Goal: Check status: Check status

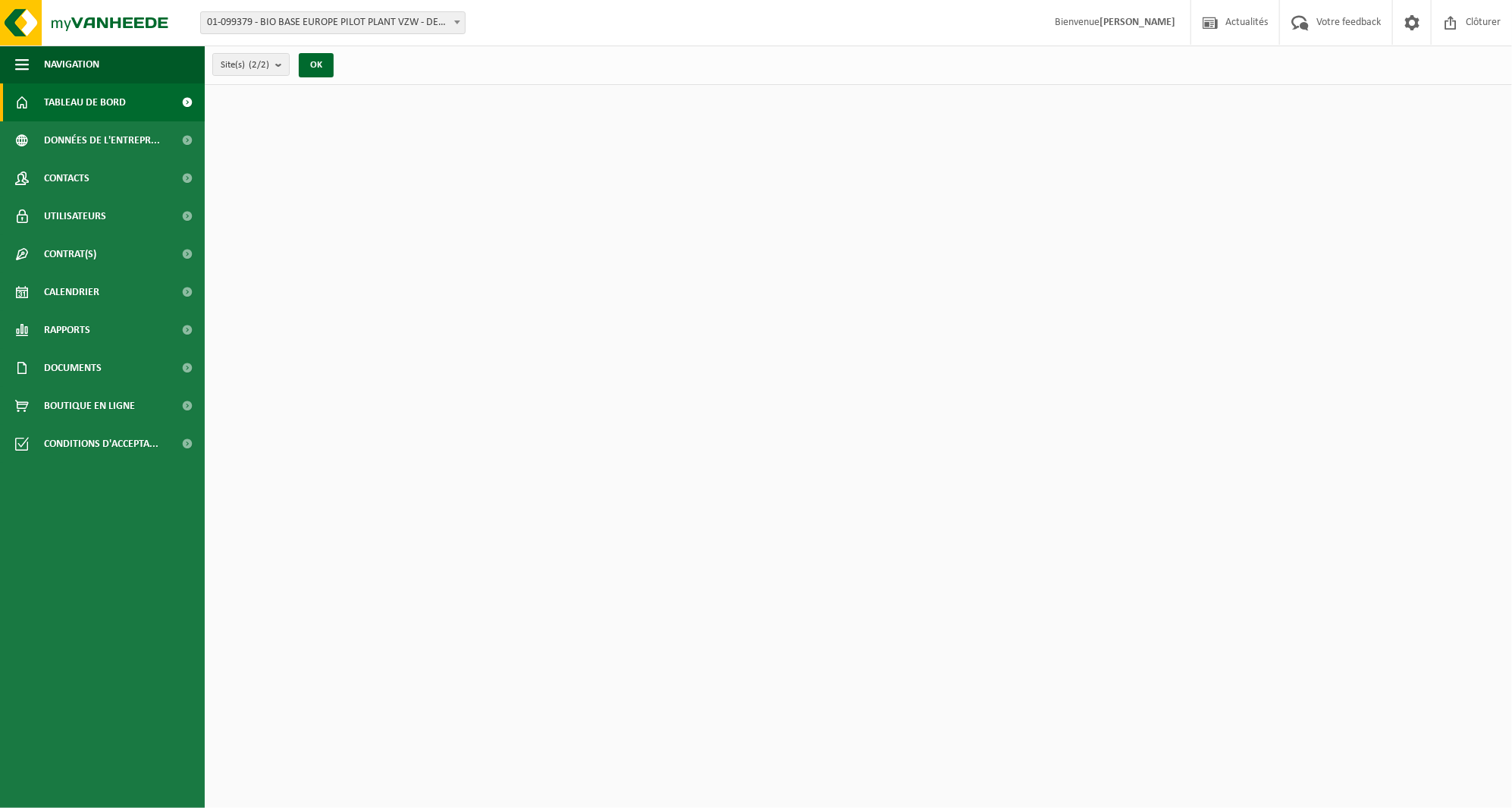
click at [99, 332] on link "Rapports" at bounding box center [102, 330] width 204 height 38
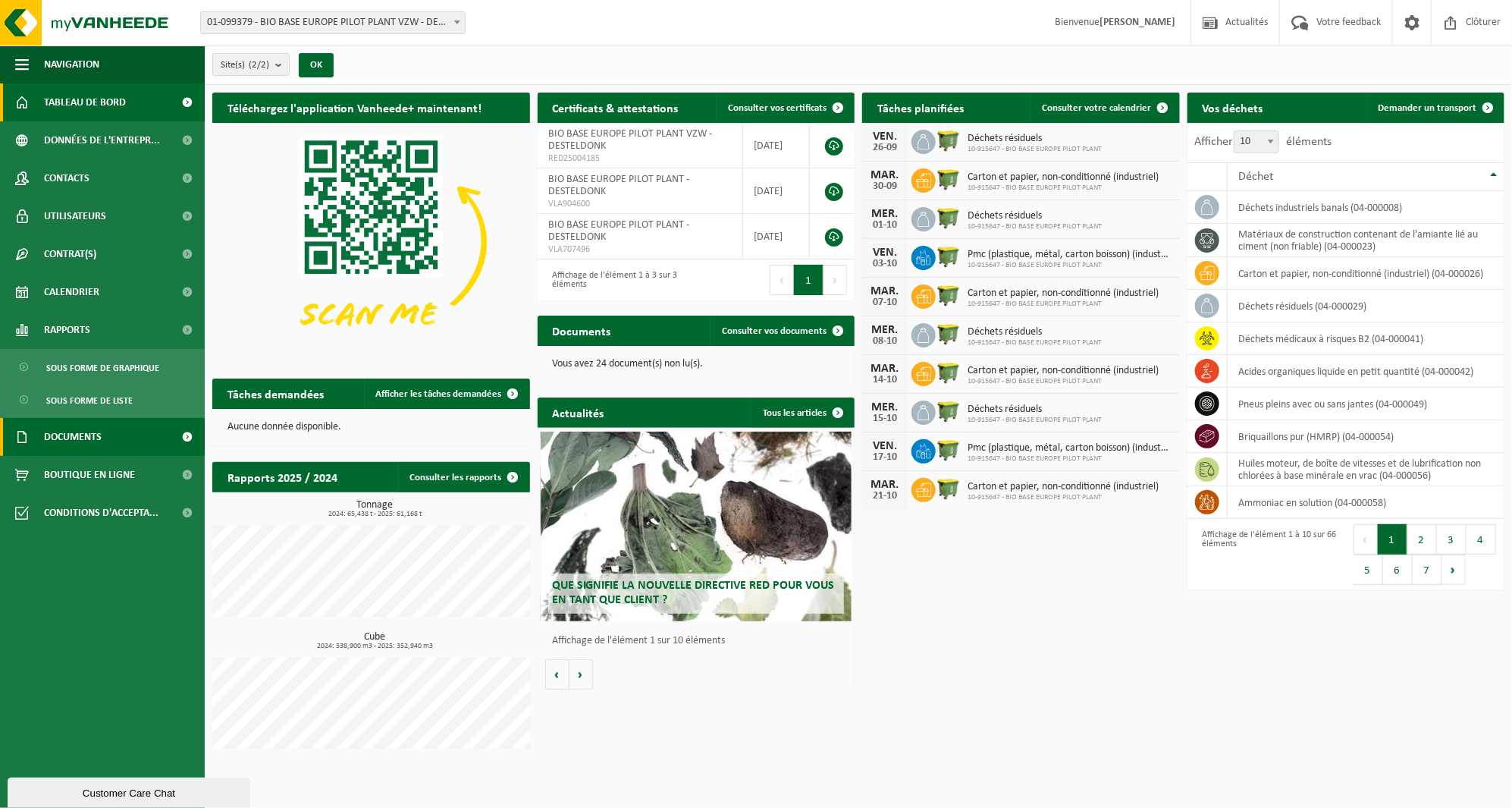
click at [112, 430] on link "Documents" at bounding box center [102, 437] width 204 height 38
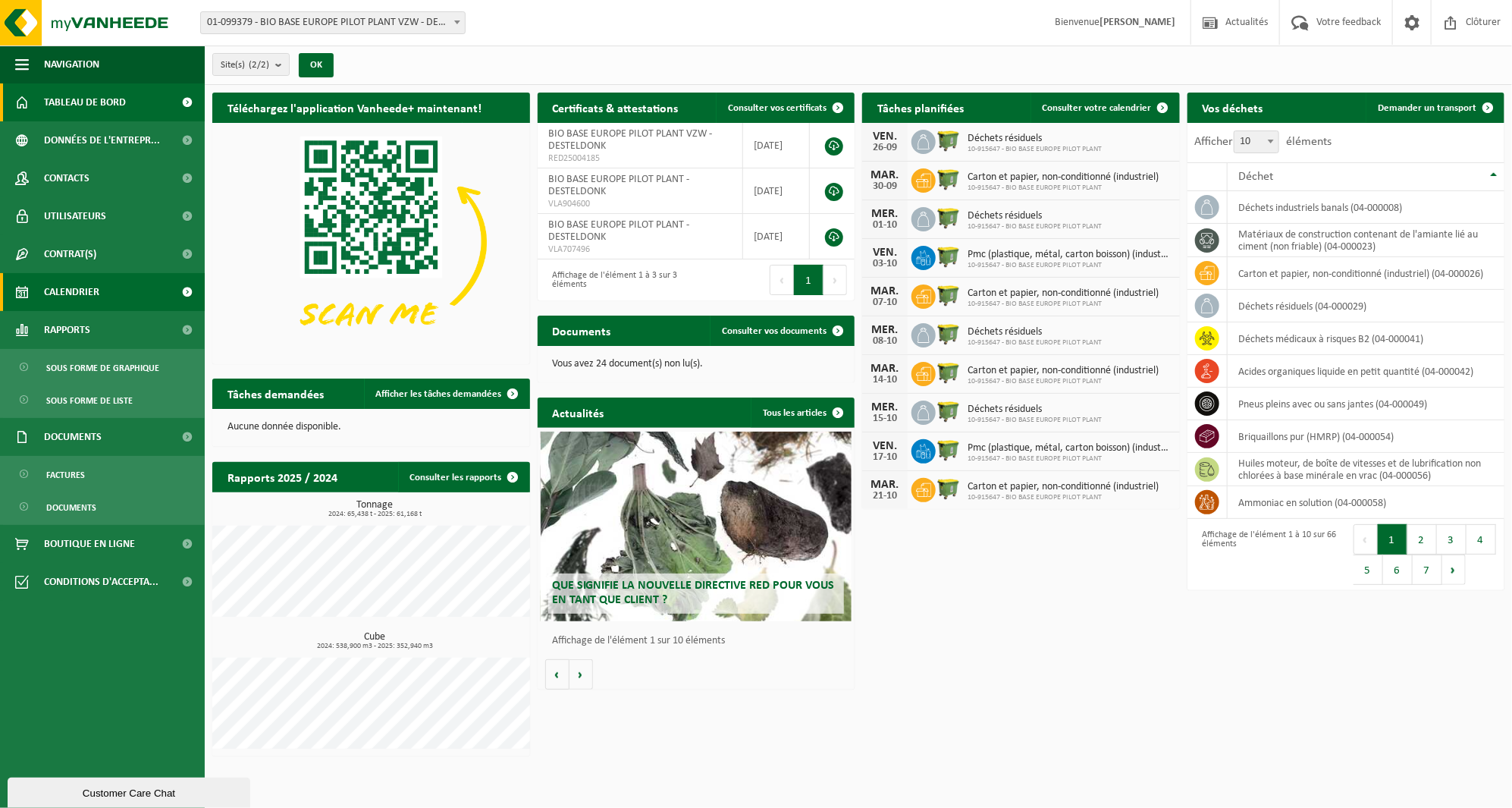
click at [92, 296] on span "Calendrier" at bounding box center [71, 292] width 56 height 38
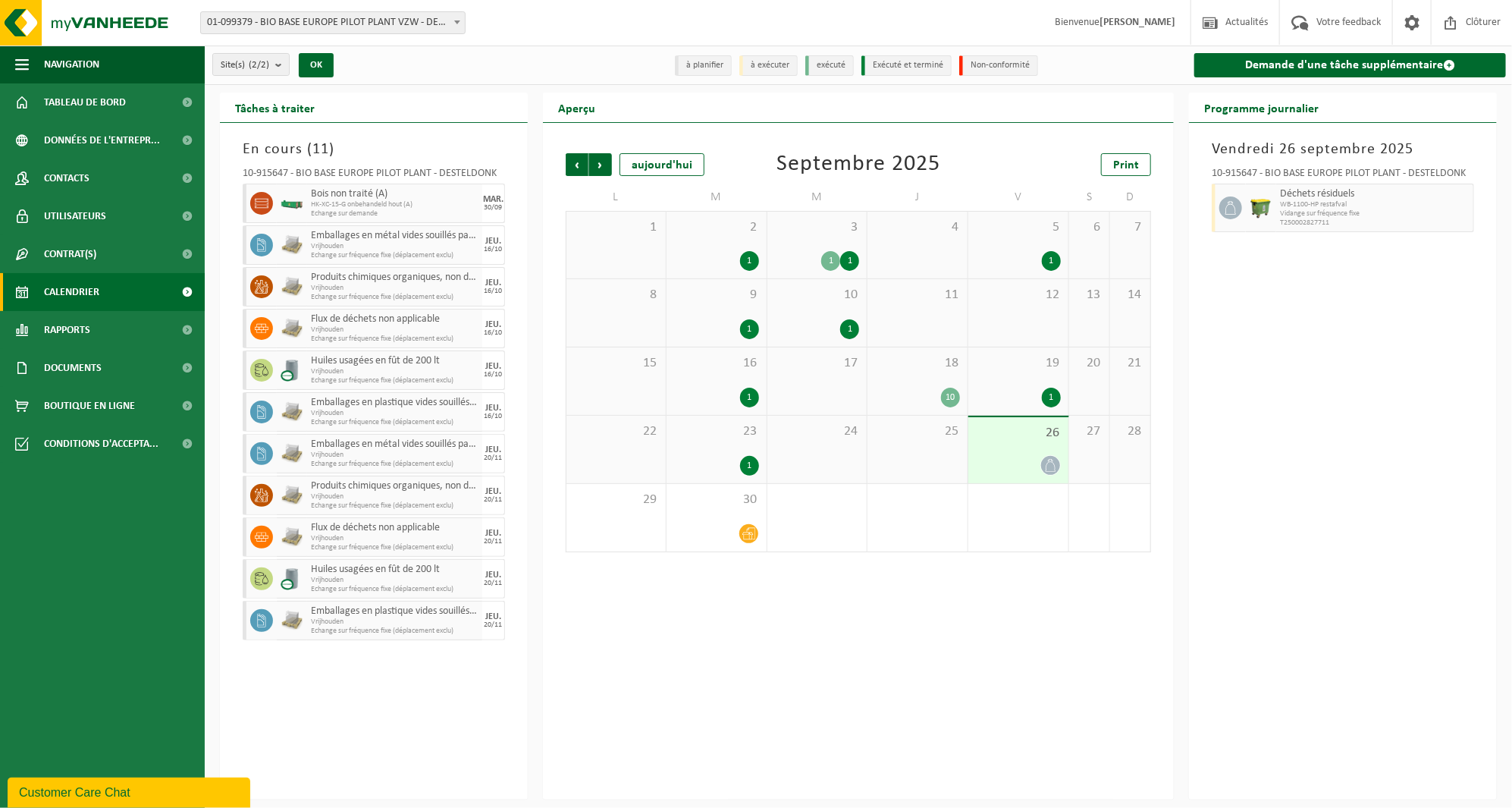
click at [1096, 645] on div "Précédent Suivant aujourd'hui Septembre 2025 Print L M M J V S D 1 2 1 3 1 1 4 …" at bounding box center [858, 461] width 631 height 676
click at [824, 509] on div "1" at bounding box center [818, 518] width 100 height 67
click at [888, 368] on span "18" at bounding box center [917, 363] width 85 height 16
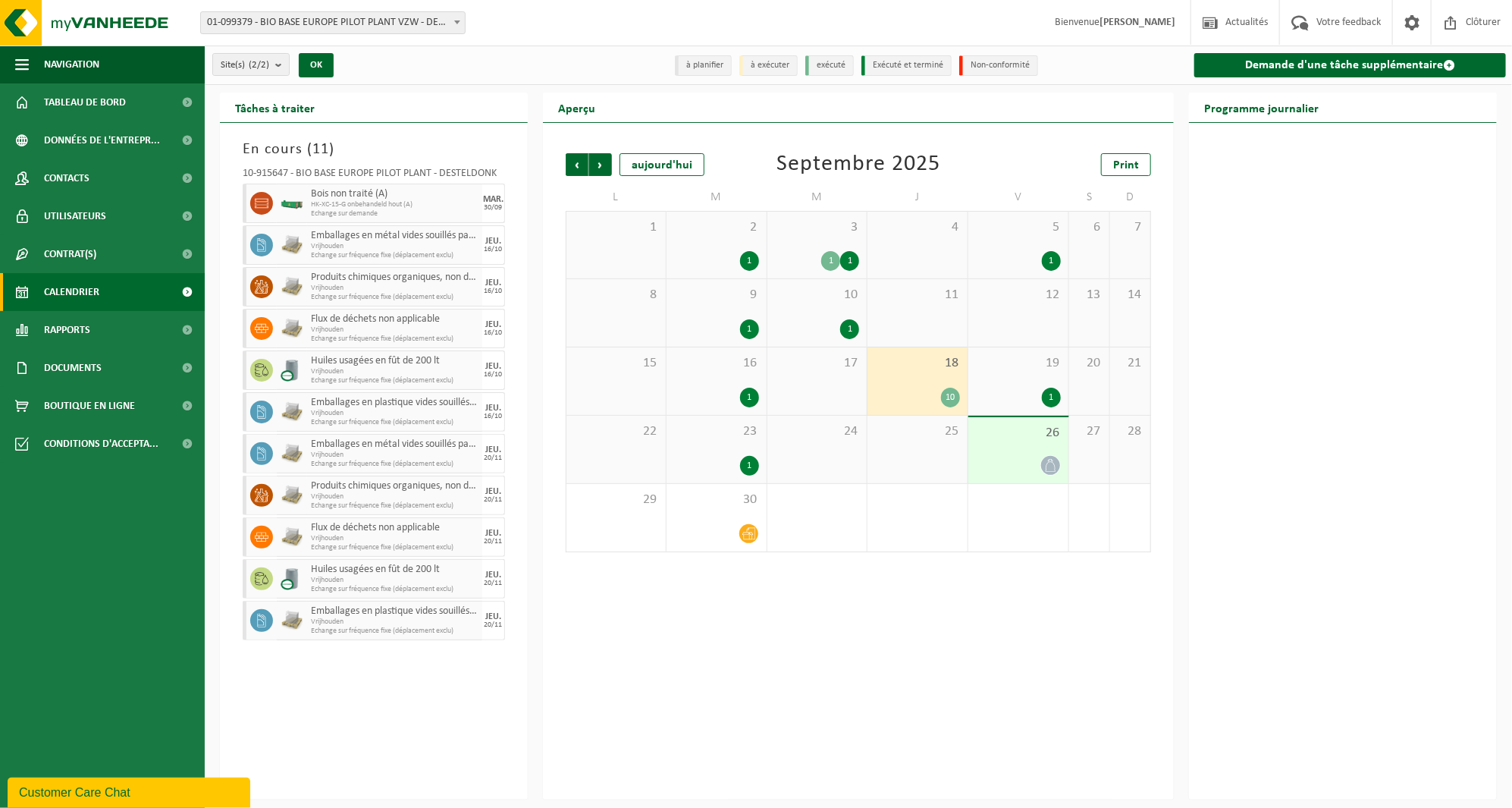
click at [816, 374] on div "17" at bounding box center [818, 381] width 100 height 67
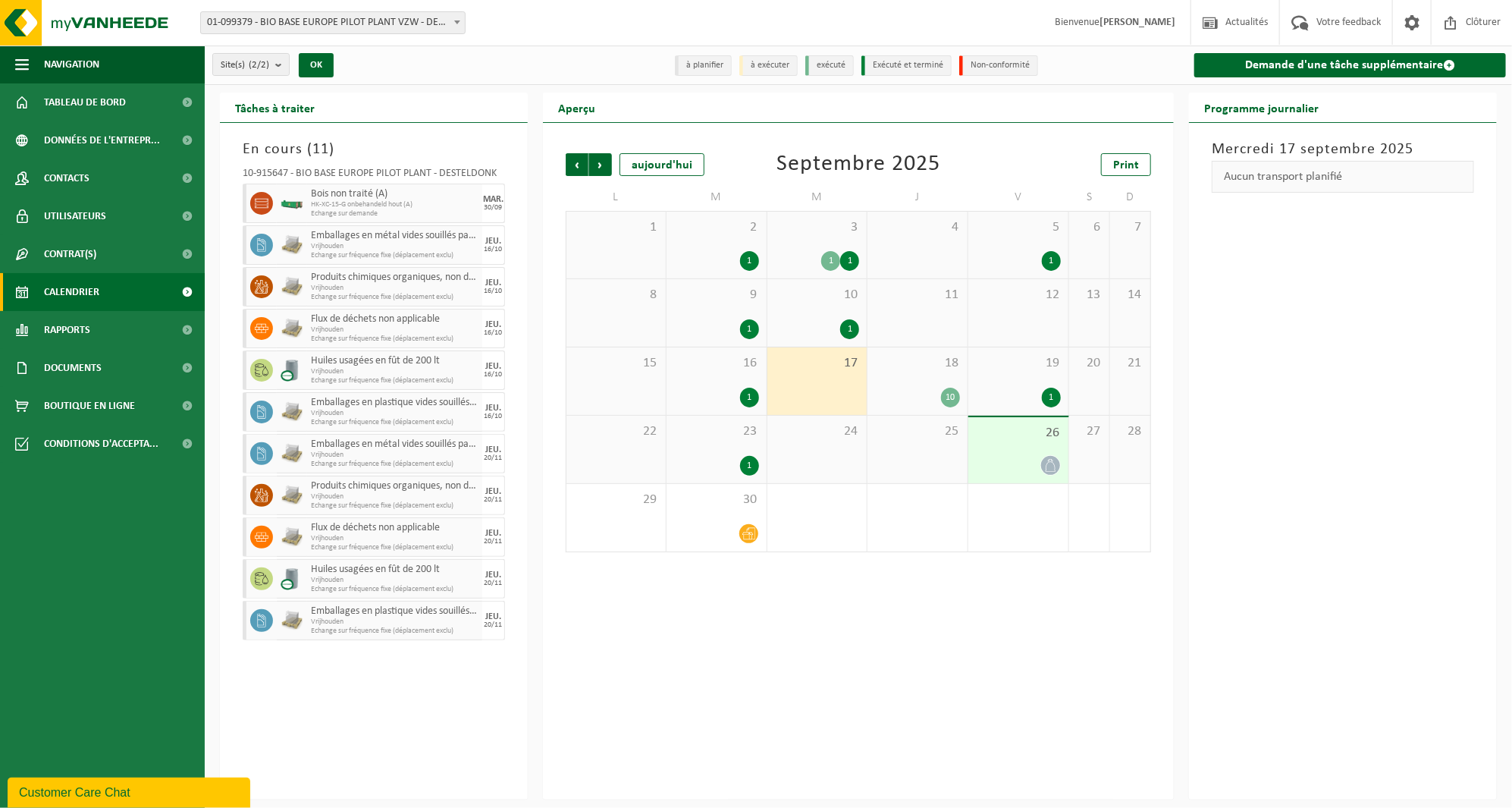
click at [830, 317] on div "10 1" at bounding box center [818, 313] width 100 height 67
